Goal: Task Accomplishment & Management: Use online tool/utility

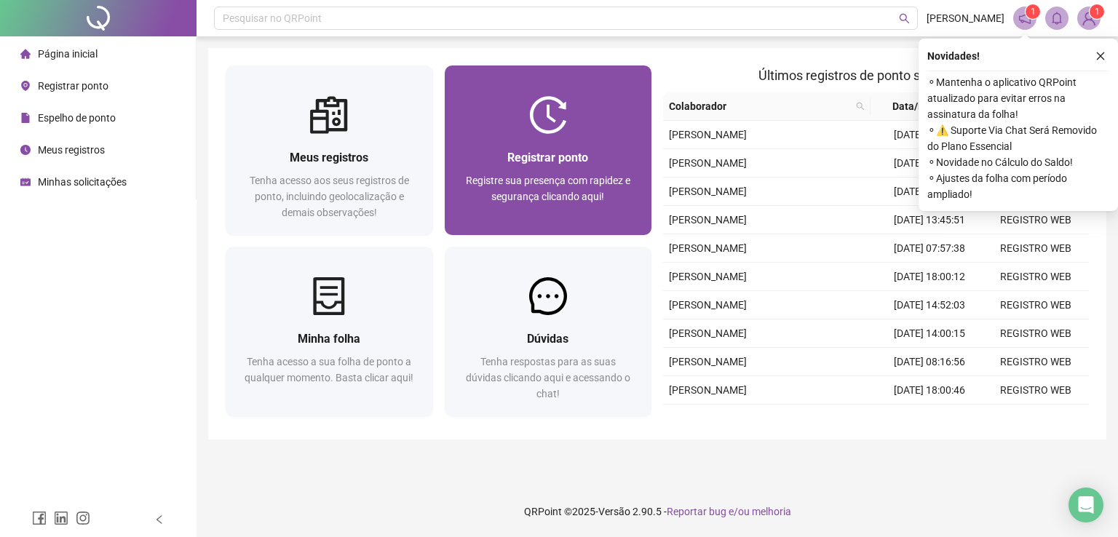
click at [554, 140] on div "Registrar ponto Registre sua presença com rapidez e segurança clicando aqui!" at bounding box center [548, 184] width 207 height 101
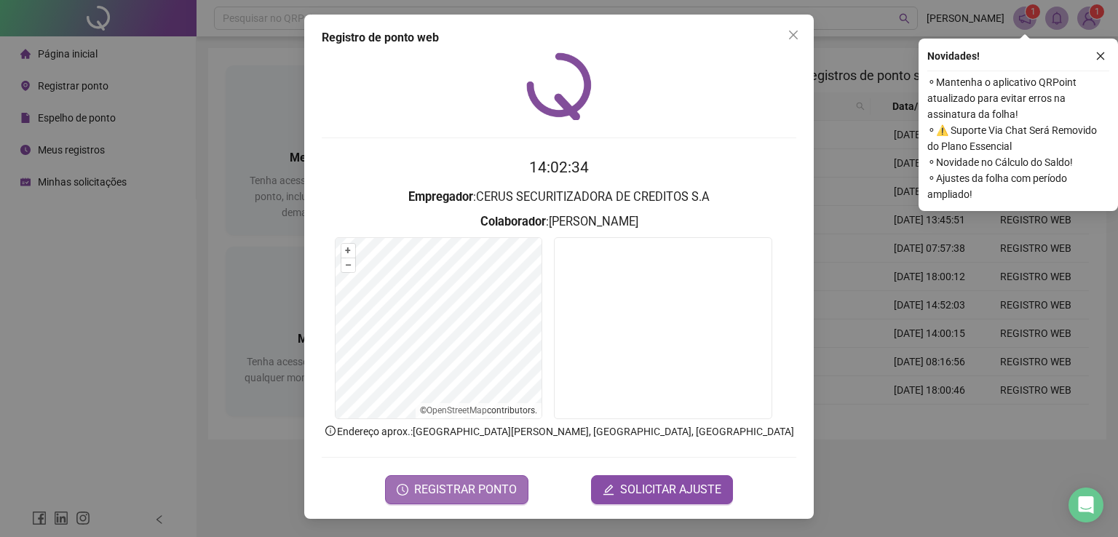
click at [440, 487] on span "REGISTRAR PONTO" at bounding box center [465, 489] width 103 height 17
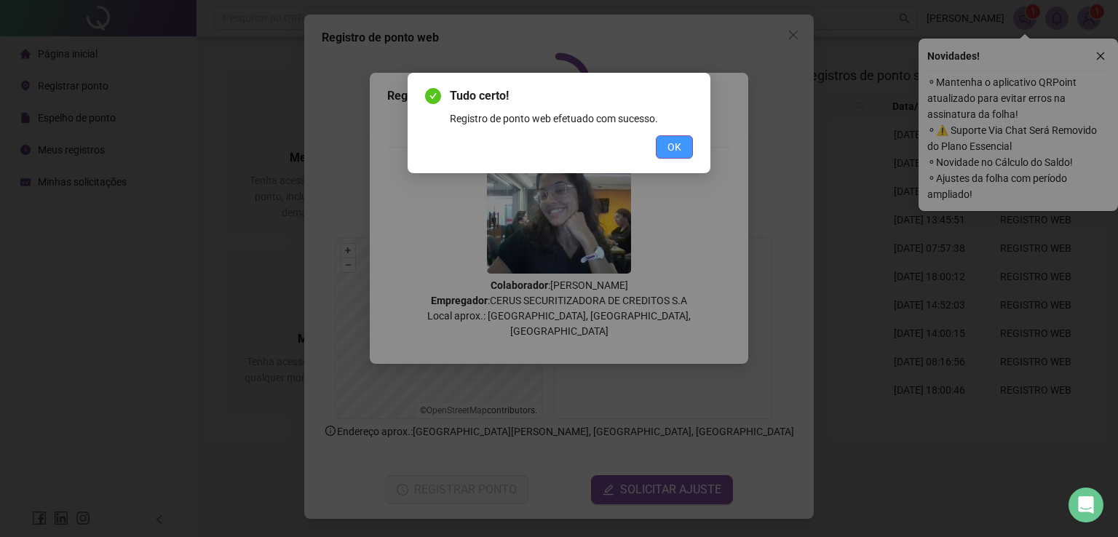
click at [677, 142] on span "OK" at bounding box center [675, 147] width 14 height 16
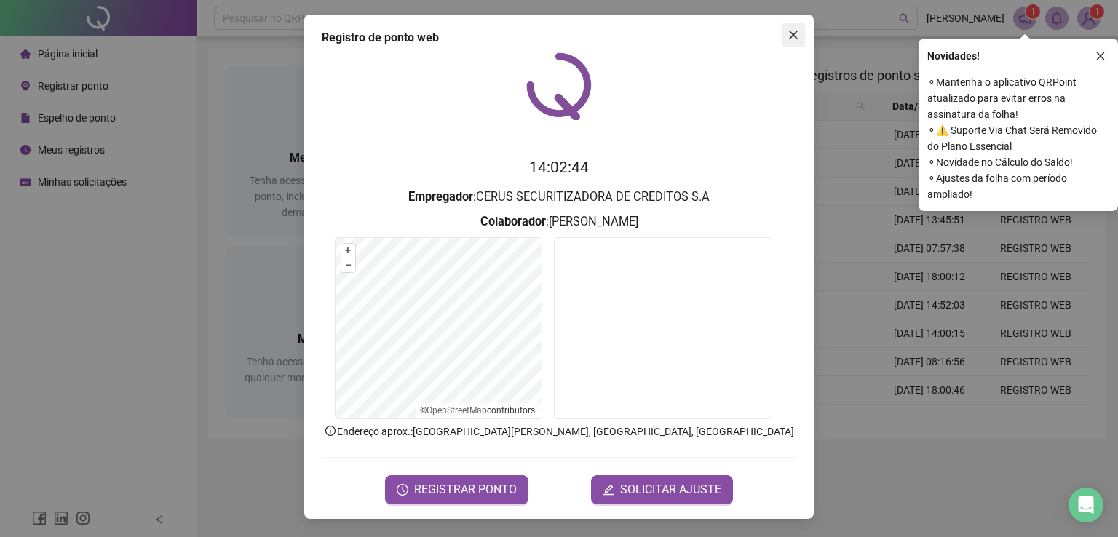
click at [783, 36] on span "Close" at bounding box center [793, 35] width 23 height 12
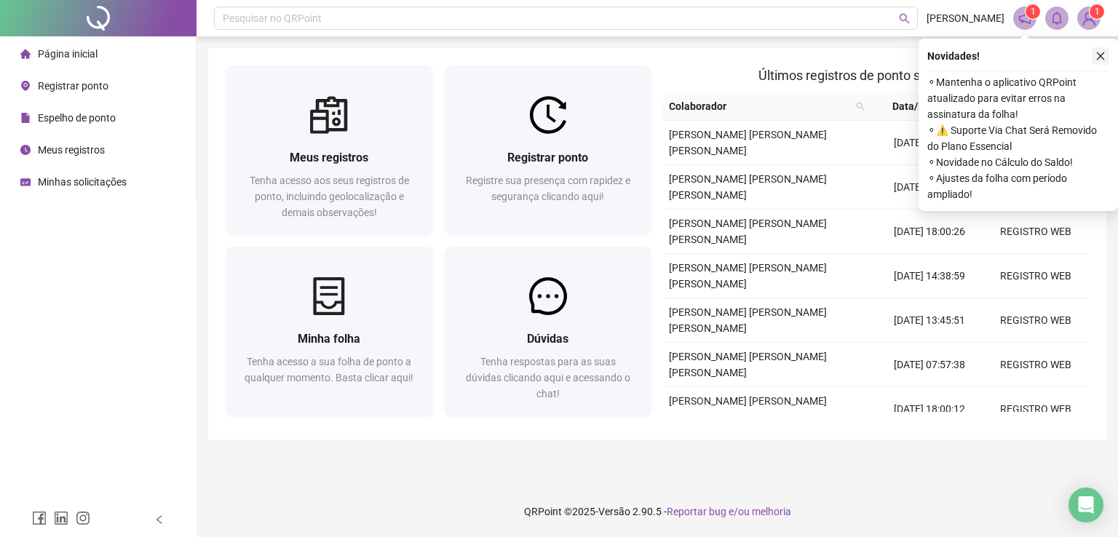
click at [1095, 64] on button "button" at bounding box center [1100, 55] width 17 height 17
